Goal: Check status: Check status

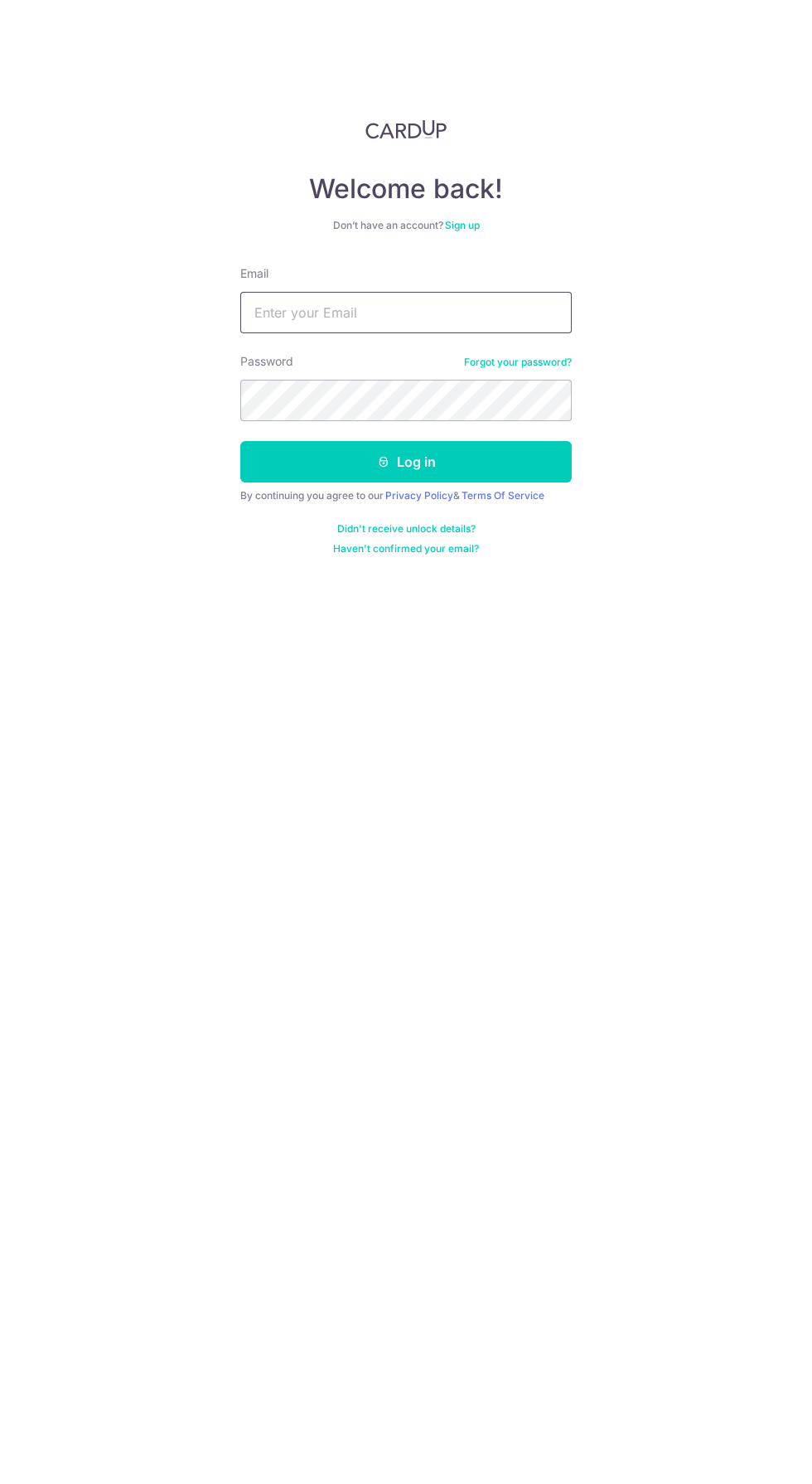
click at [307, 314] on input "Email" at bounding box center [406, 313] width 332 height 42
type input "Fizzili_mic@yahoo.com.sg"
click at [241, 441] on button "Log in" at bounding box center [406, 462] width 332 height 42
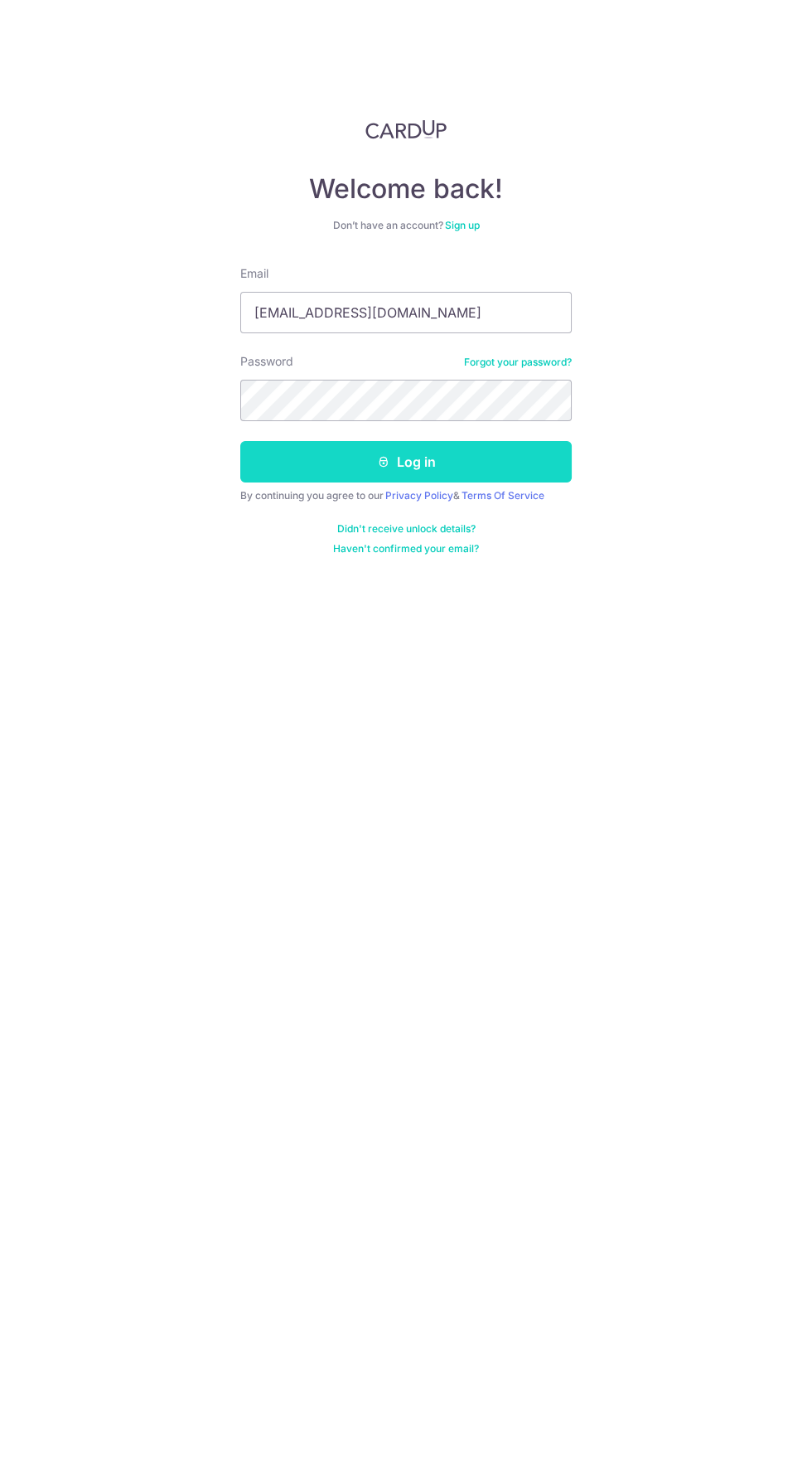
click at [297, 474] on button "Log in" at bounding box center [406, 462] width 332 height 42
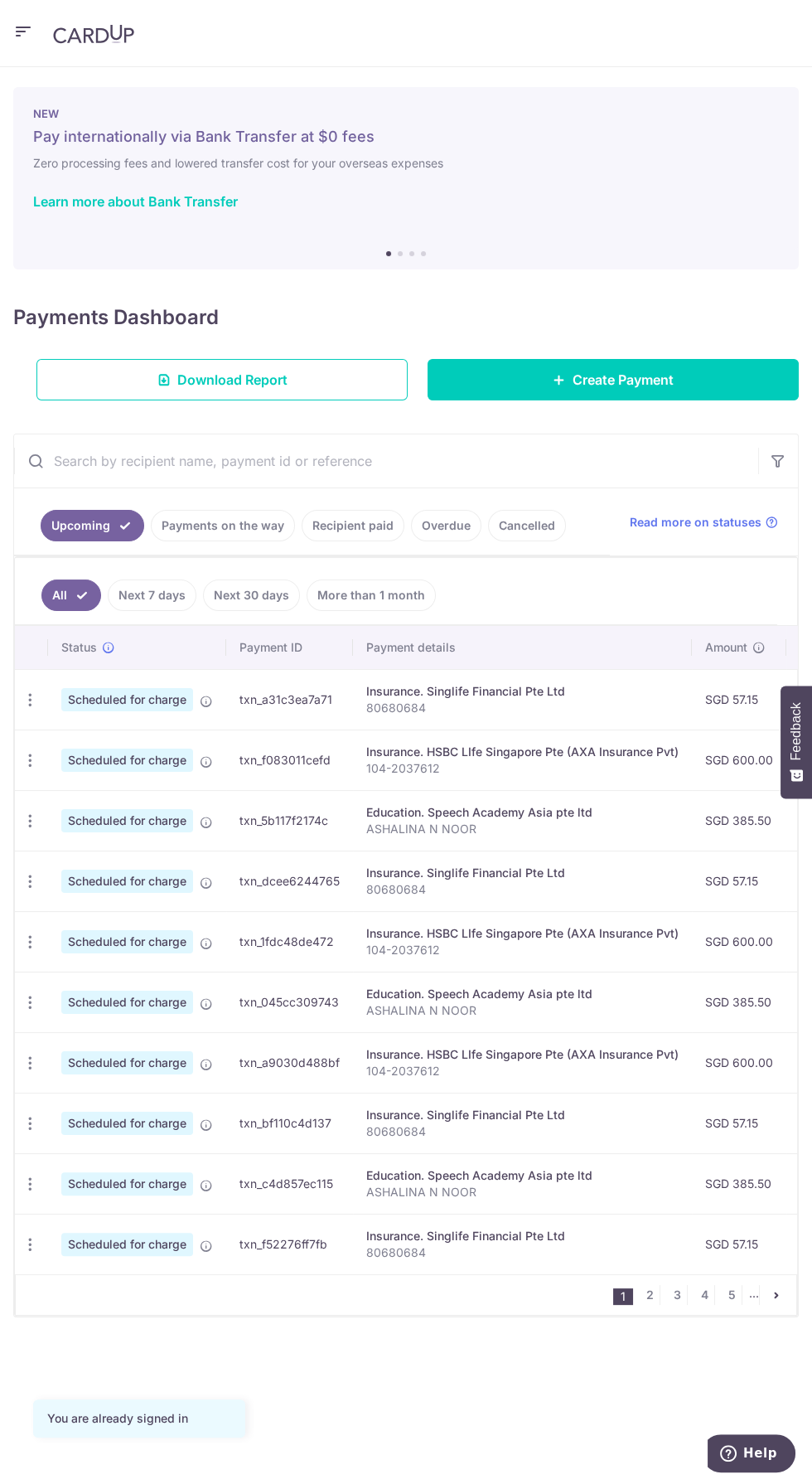
click at [349, 524] on link "Recipient paid" at bounding box center [353, 526] width 103 height 32
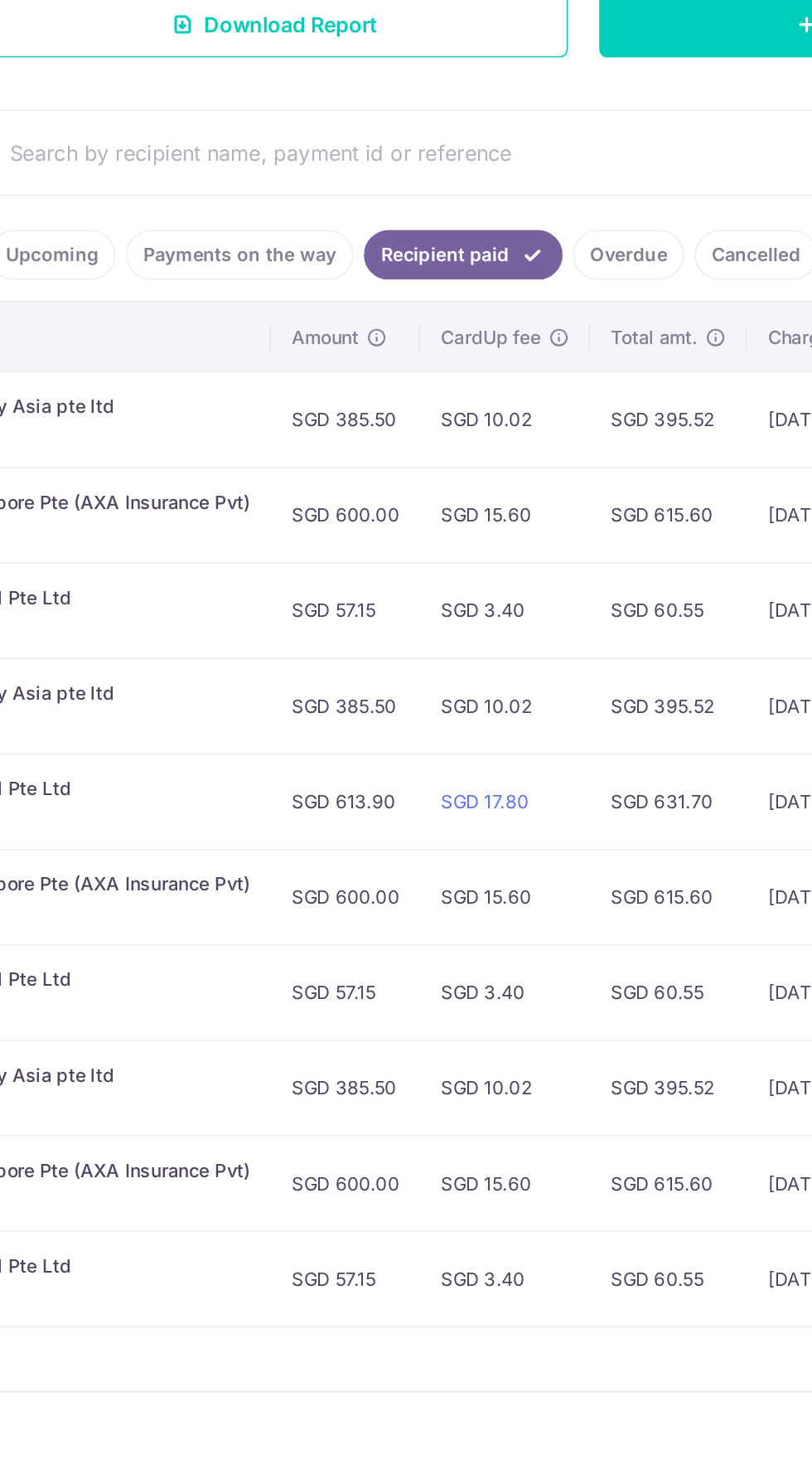
scroll to position [0, 480]
